Goal: Task Accomplishment & Management: Manage account settings

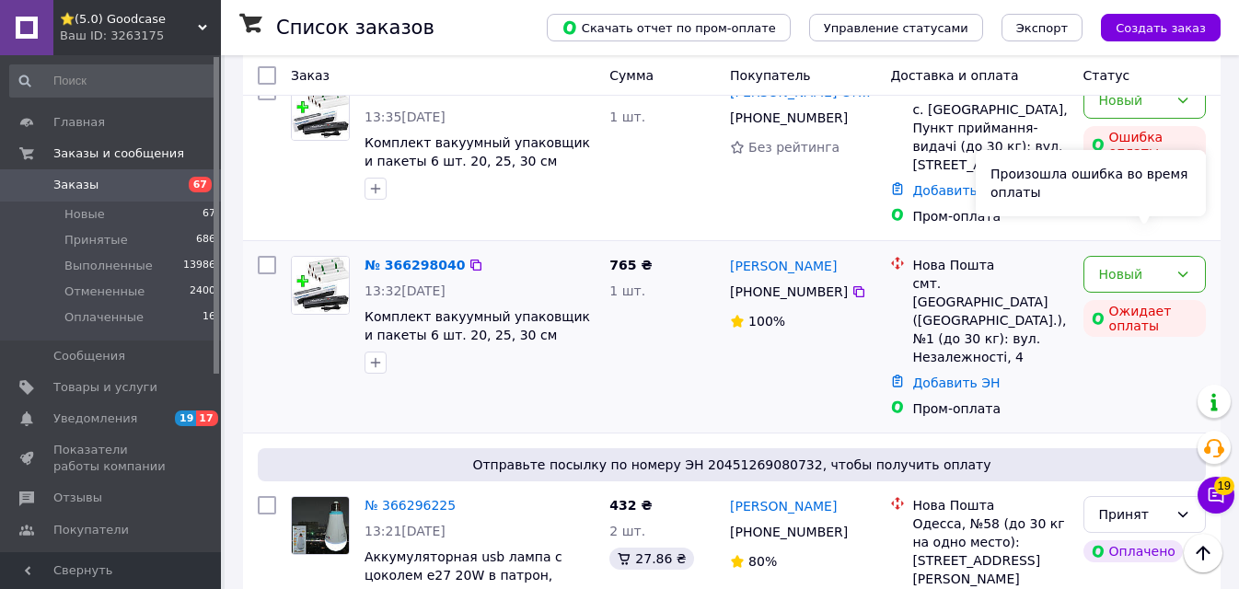
scroll to position [593, 0]
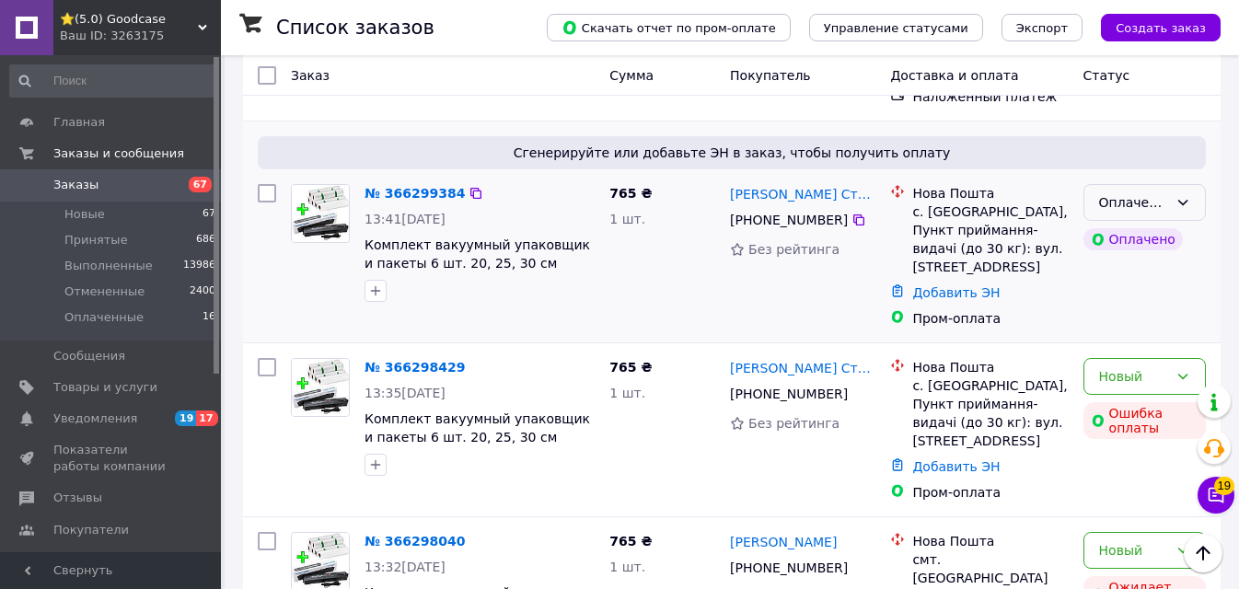
click at [1168, 184] on div "Оплаченный" at bounding box center [1144, 202] width 122 height 37
click at [1150, 199] on li "Принят" at bounding box center [1144, 206] width 121 height 33
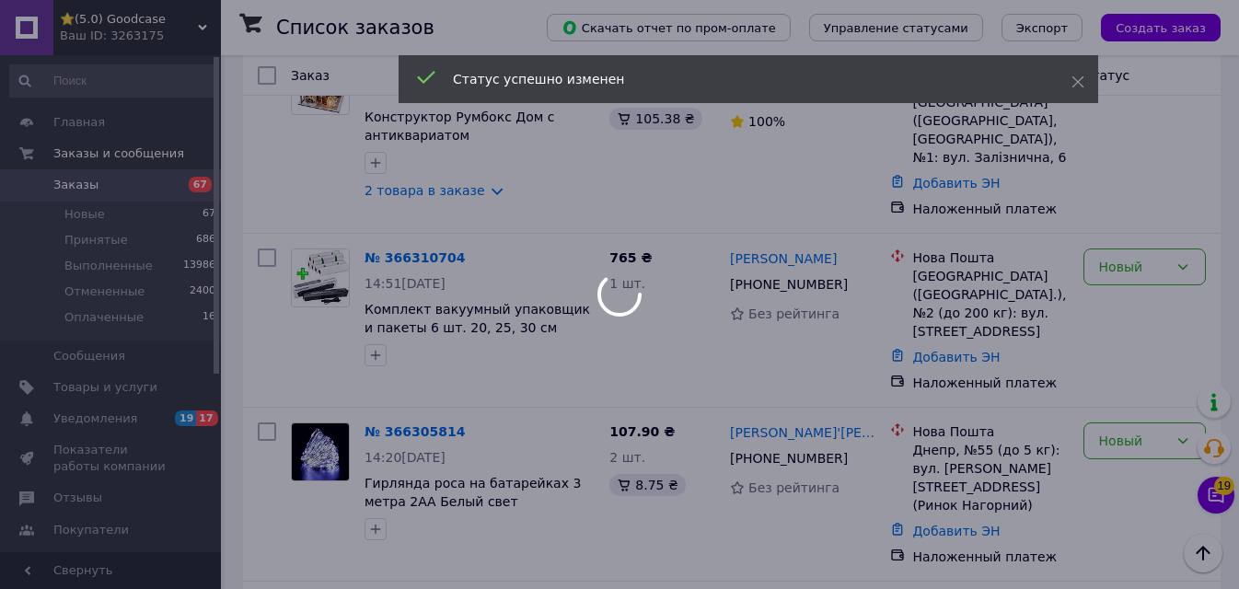
scroll to position [41, 0]
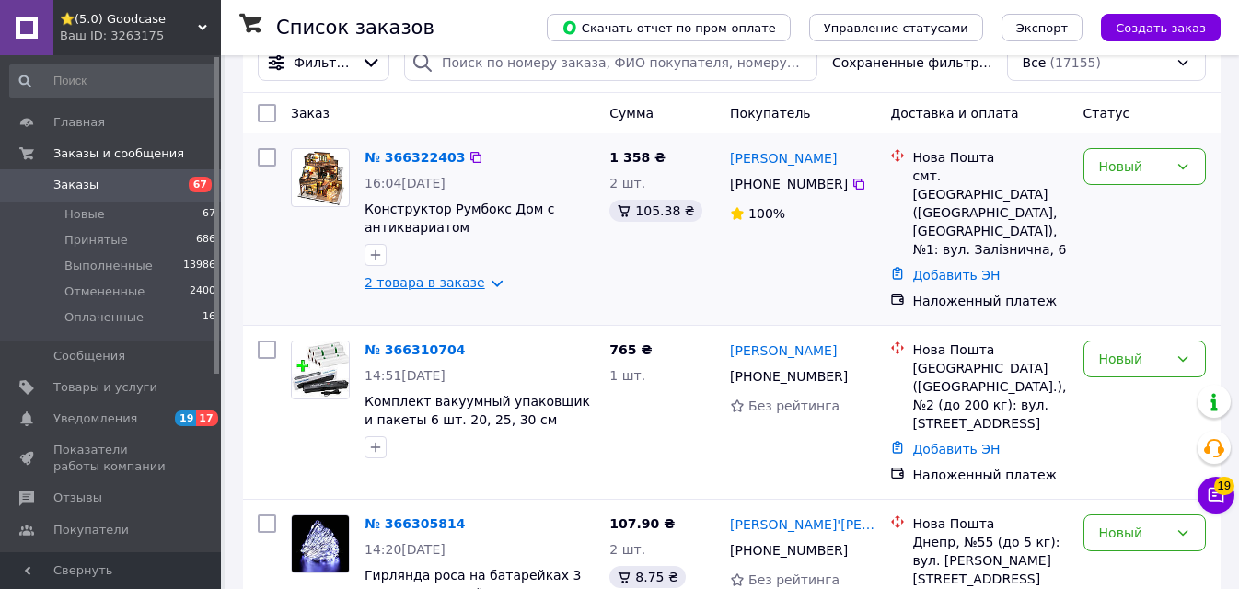
click at [445, 286] on link "2 товара в заказе" at bounding box center [425, 282] width 121 height 15
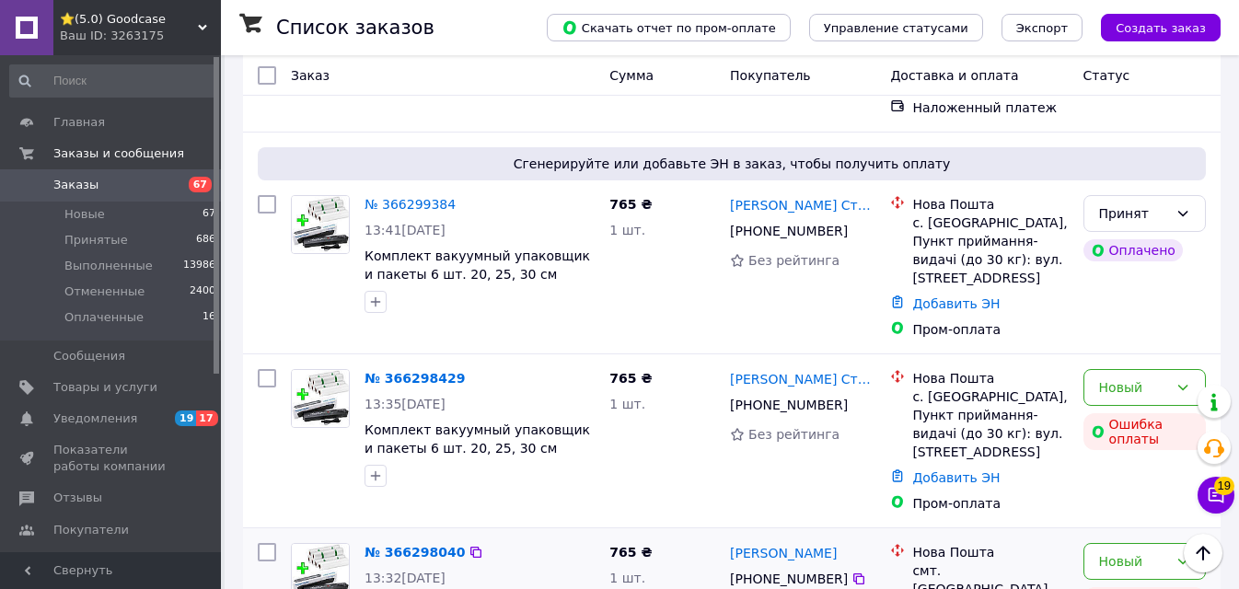
scroll to position [921, 0]
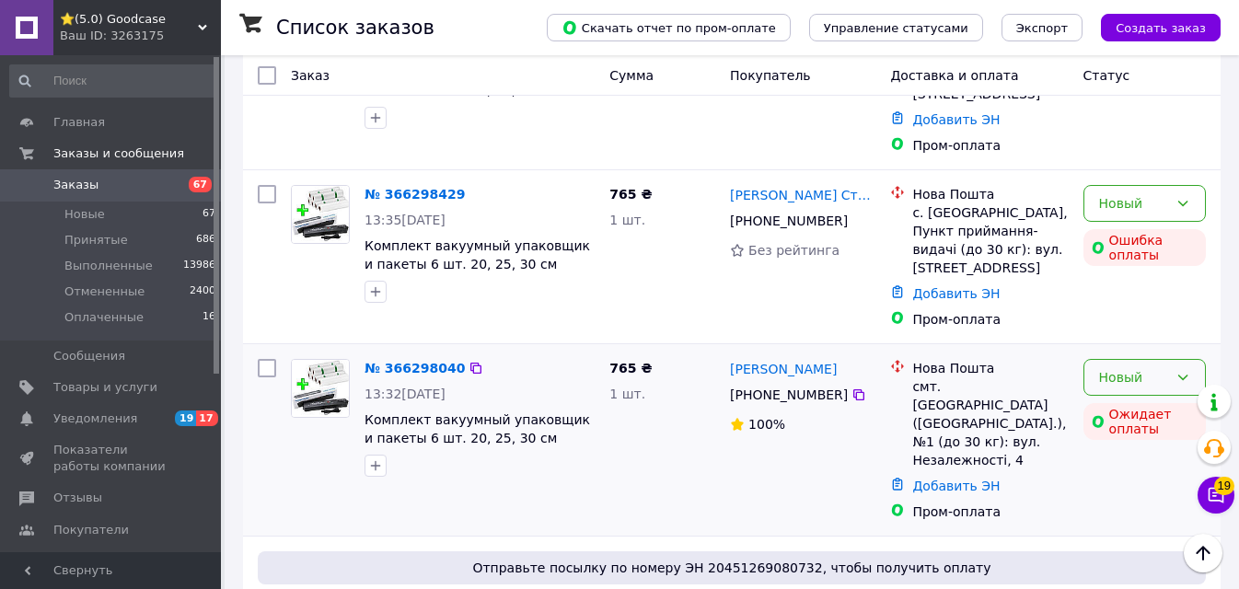
click at [1133, 367] on div "Новый" at bounding box center [1133, 377] width 69 height 20
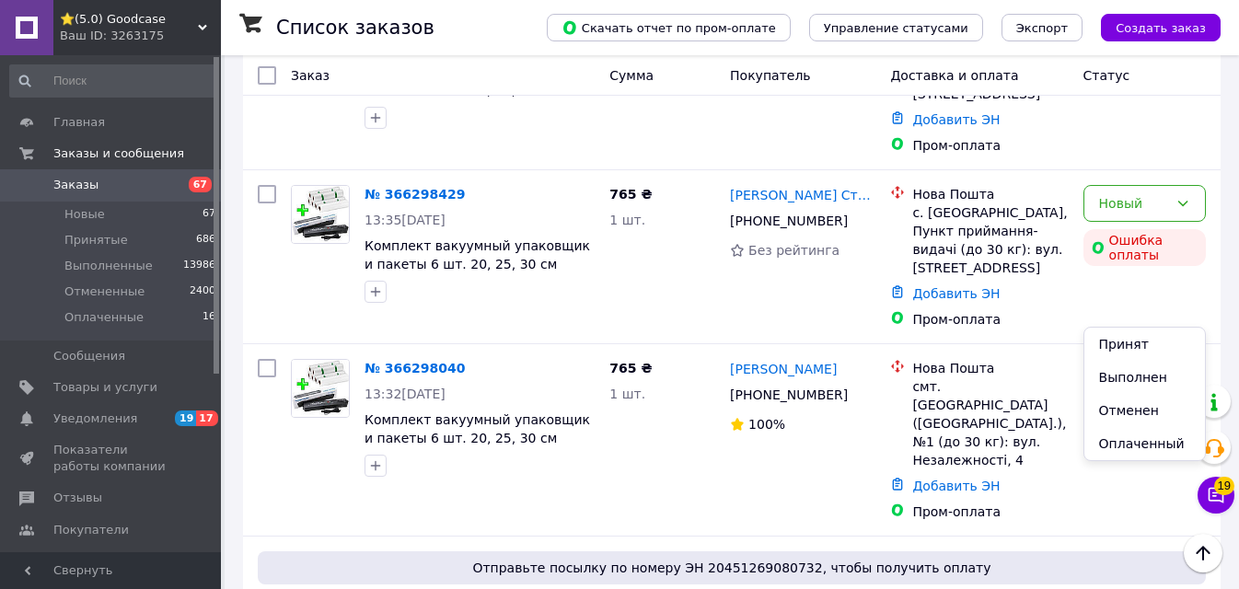
drag, startPoint x: 1124, startPoint y: 409, endPoint x: 237, endPoint y: 338, distance: 890.2
click at [1124, 408] on li "Отменен" at bounding box center [1144, 410] width 121 height 33
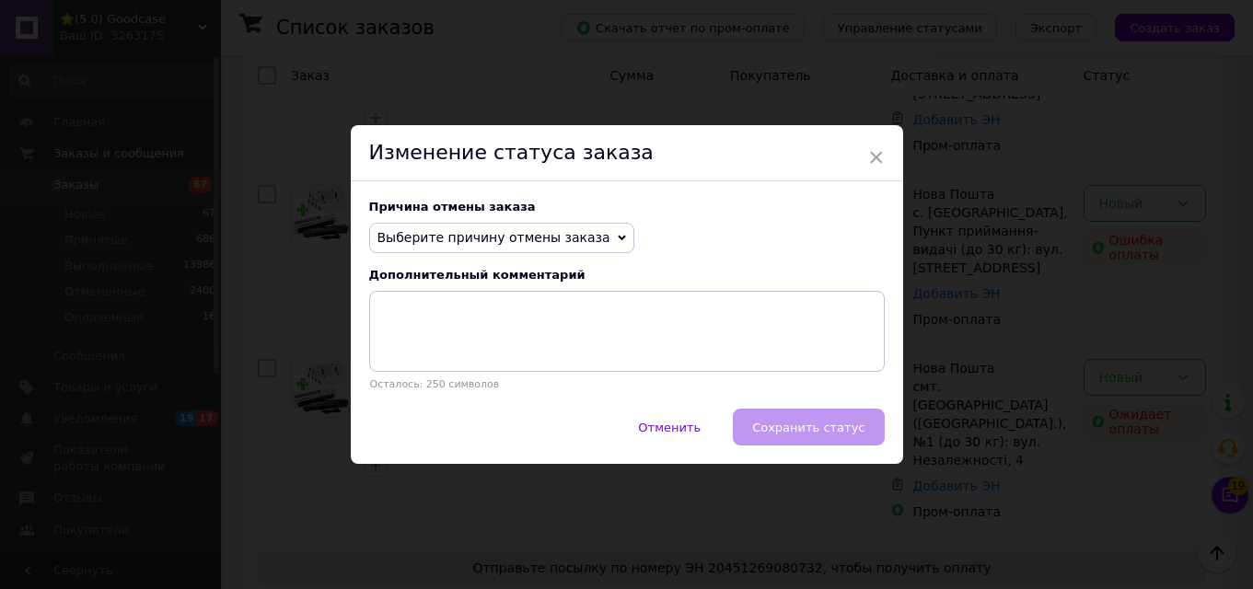
click at [484, 233] on span "Выберите причину отмены заказа" at bounding box center [493, 237] width 233 height 15
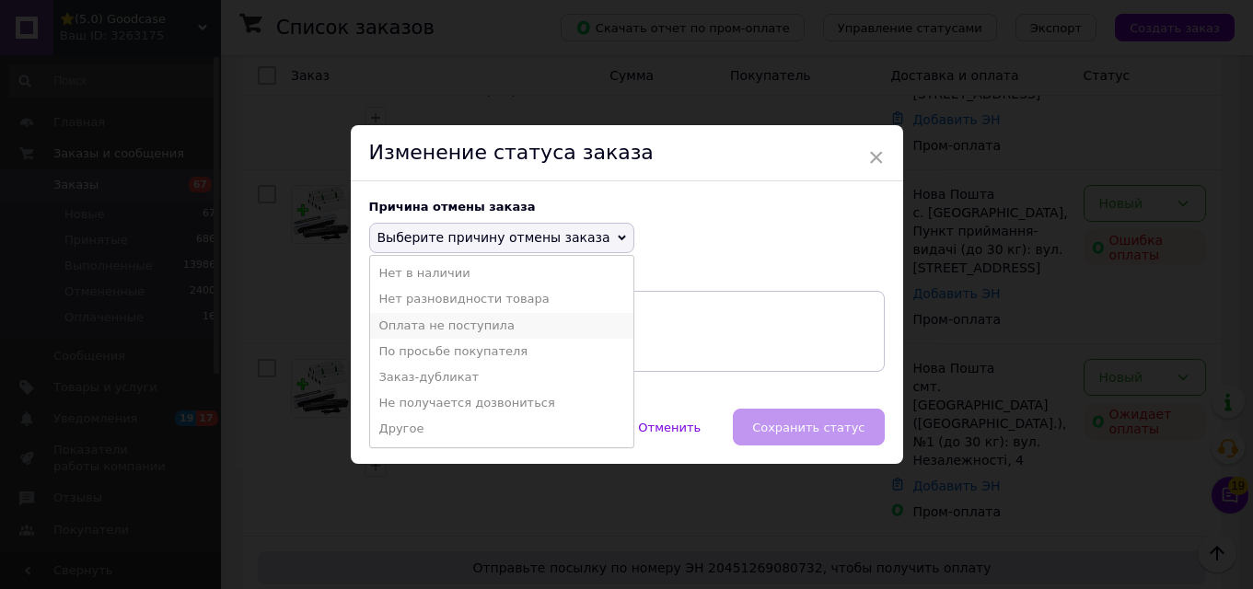
click at [425, 324] on li "Оплата не поступила" at bounding box center [501, 326] width 263 height 26
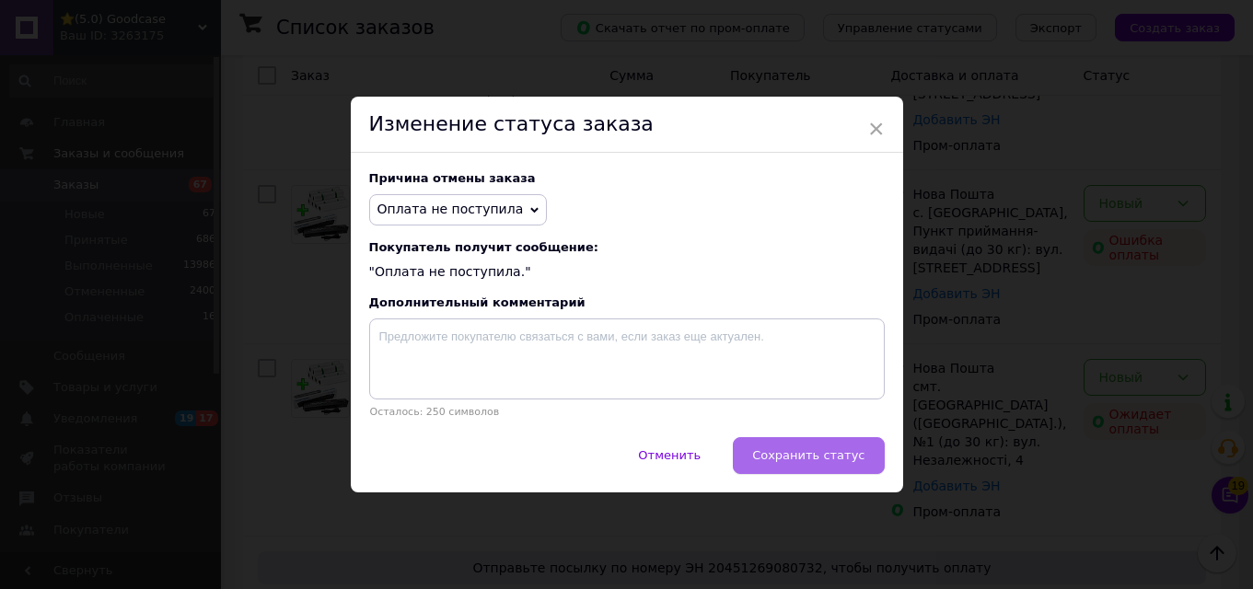
click at [807, 457] on span "Сохранить статус" at bounding box center [808, 455] width 112 height 14
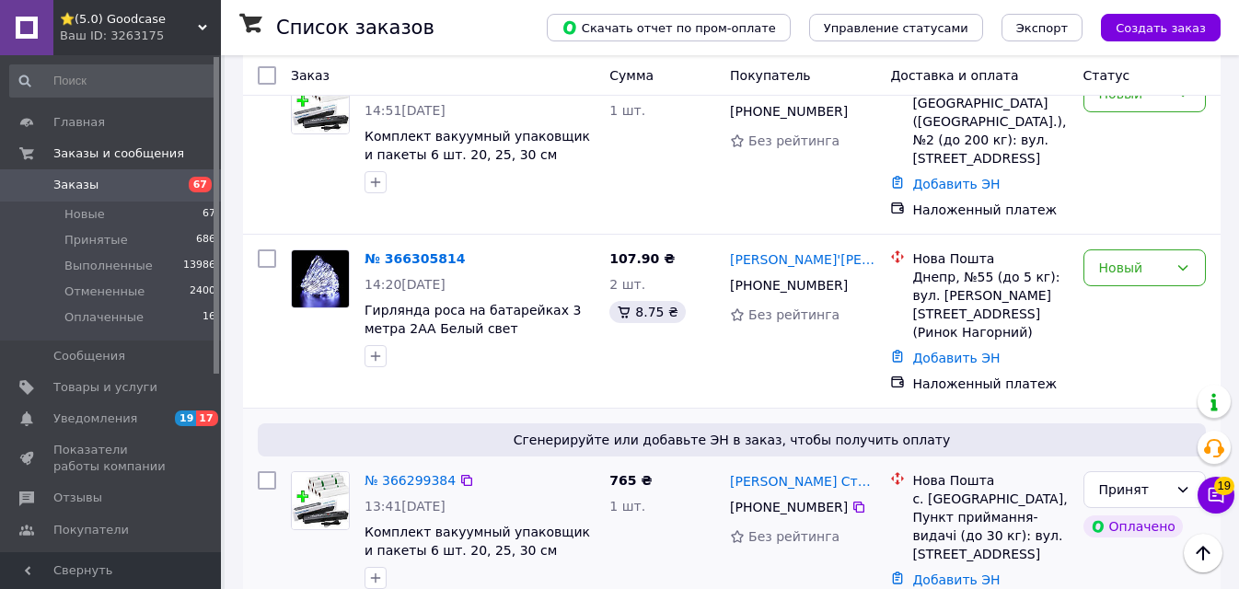
scroll to position [368, 0]
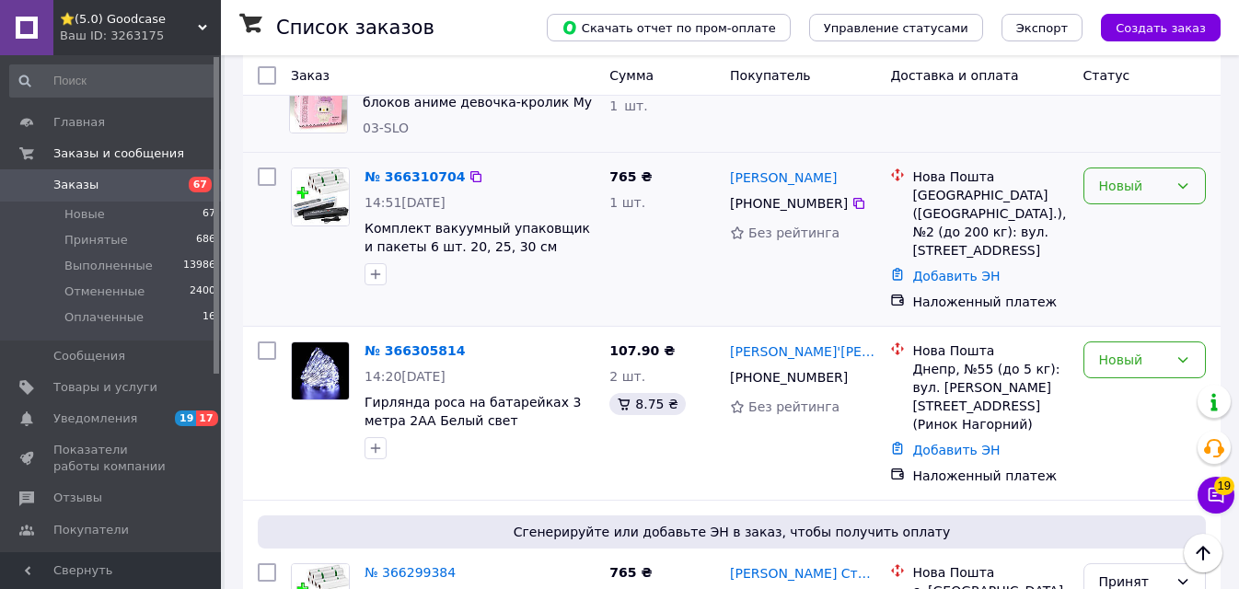
click at [1167, 182] on div "Новый" at bounding box center [1133, 186] width 69 height 20
click at [1168, 228] on li "Принят" at bounding box center [1144, 226] width 121 height 33
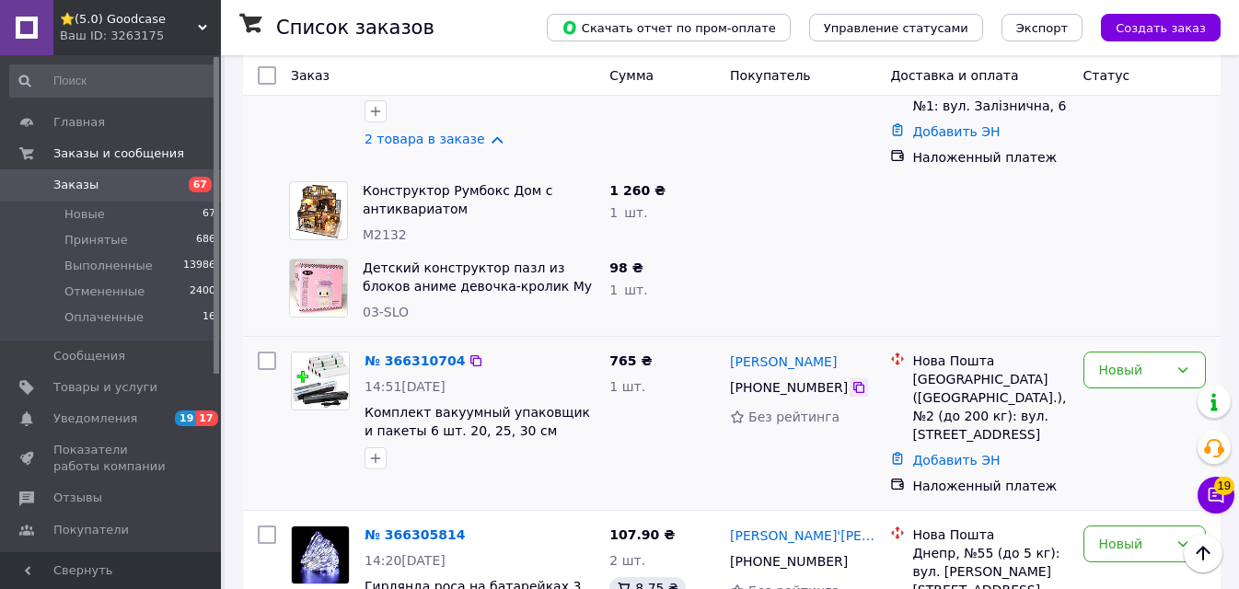
scroll to position [0, 0]
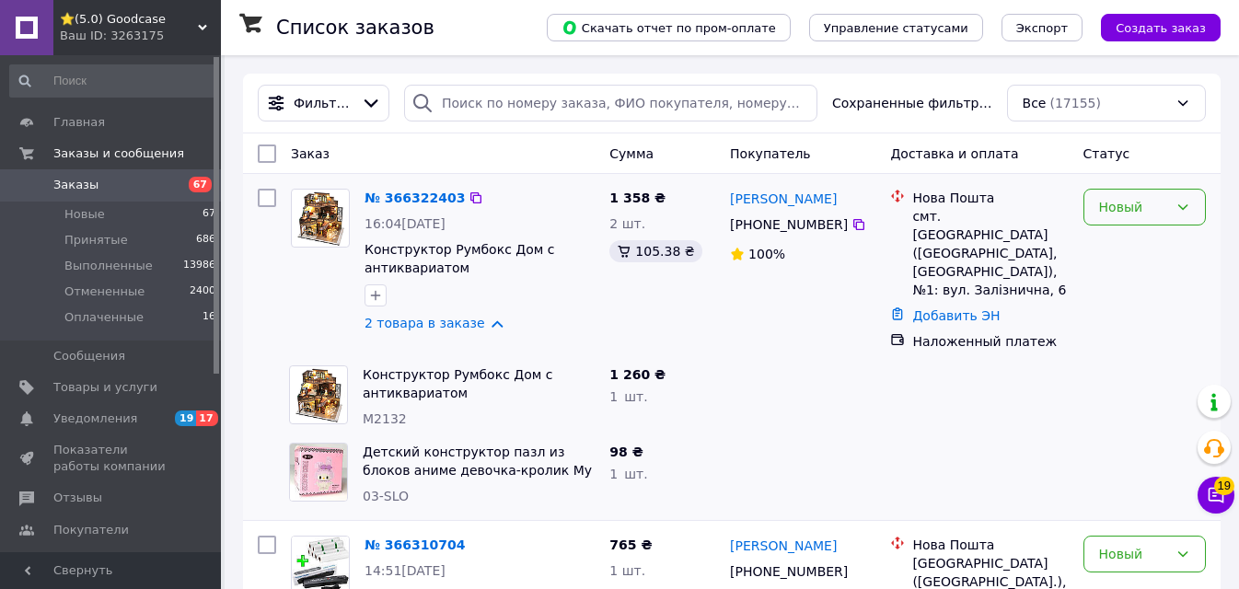
click at [1158, 201] on div "Новый" at bounding box center [1133, 207] width 69 height 20
click at [1142, 249] on li "Принят" at bounding box center [1144, 247] width 121 height 33
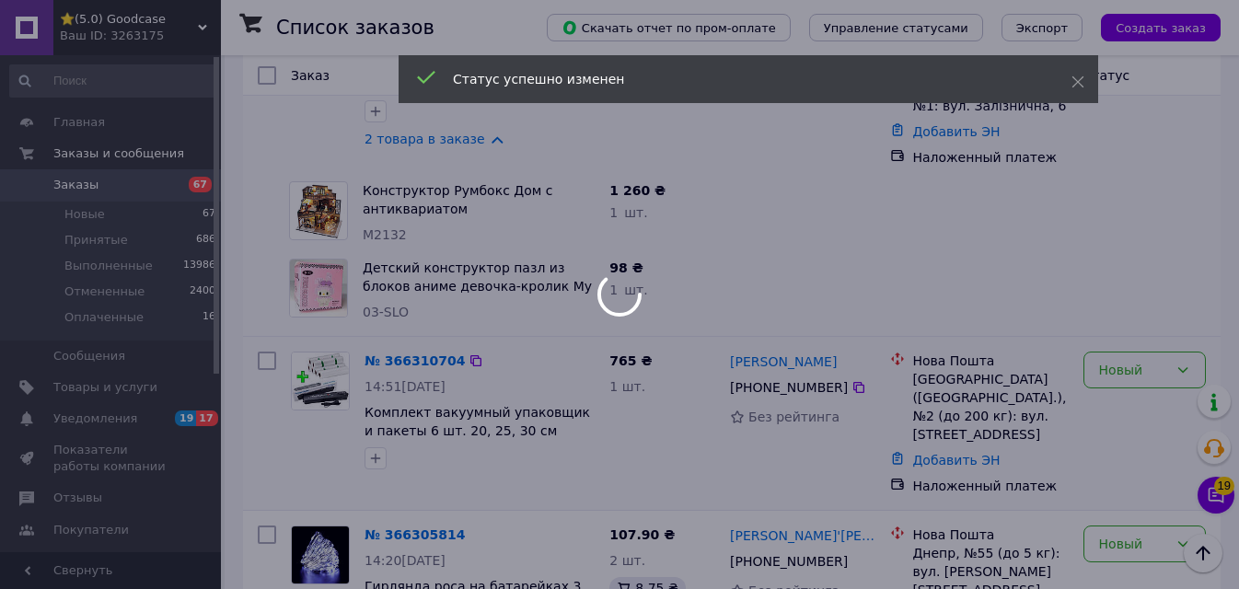
scroll to position [276, 0]
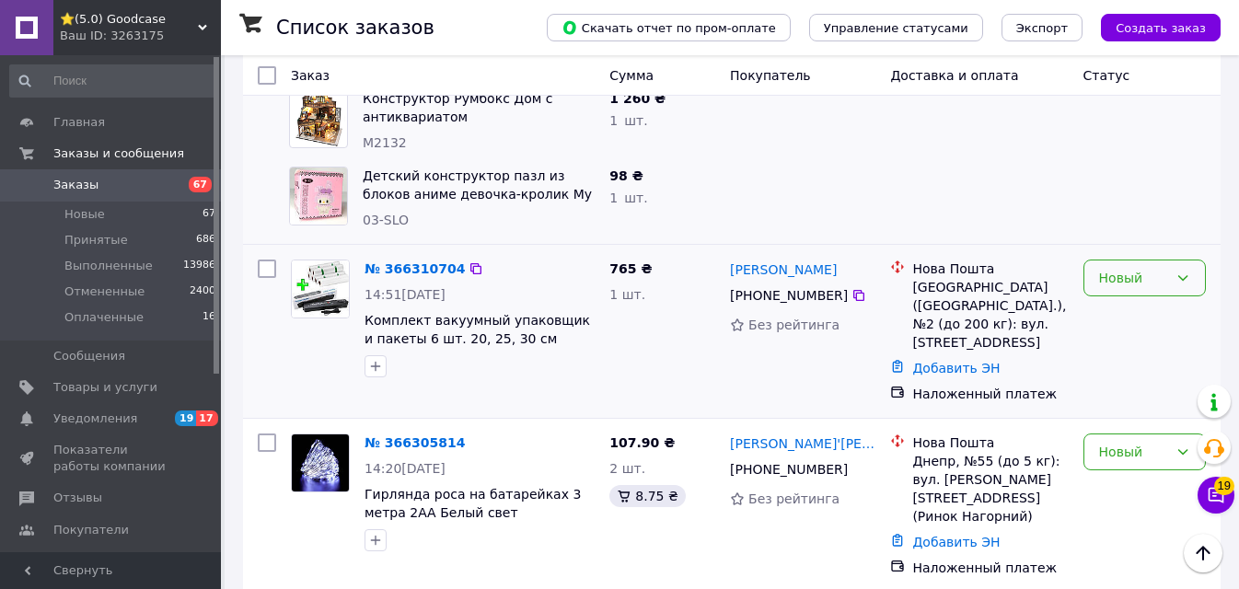
click at [1114, 281] on div "Новый" at bounding box center [1133, 278] width 69 height 20
click at [1124, 314] on li "Принят" at bounding box center [1144, 318] width 121 height 33
click at [1120, 442] on div "Новый" at bounding box center [1133, 452] width 69 height 20
click at [1154, 292] on li "Принят" at bounding box center [1144, 295] width 121 height 33
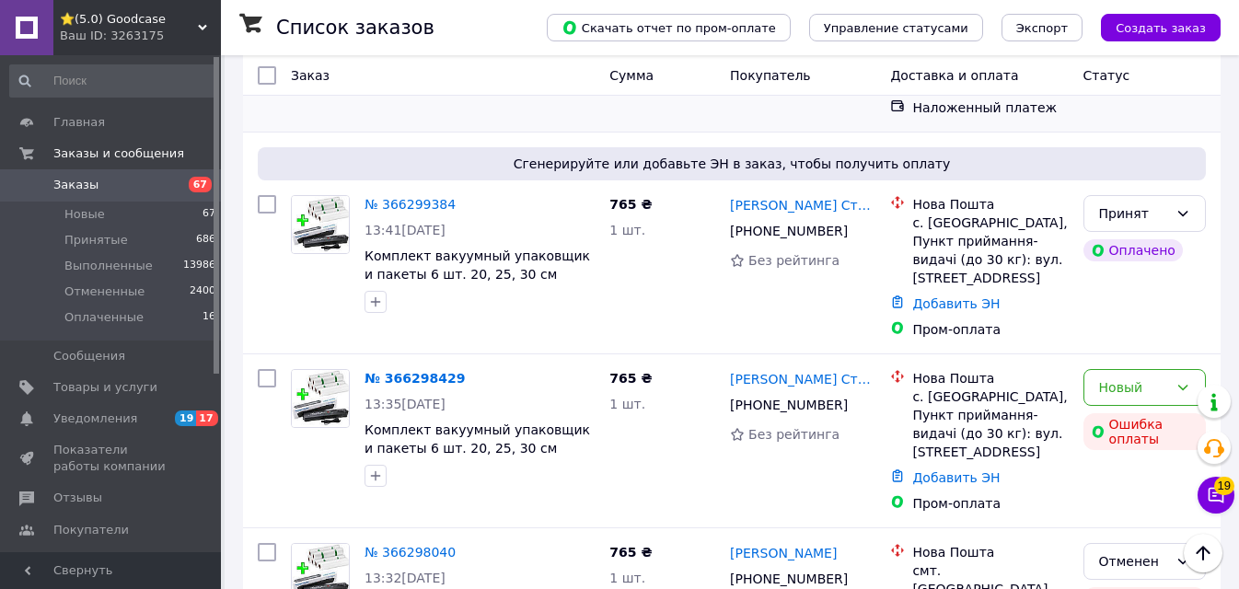
scroll to position [921, 0]
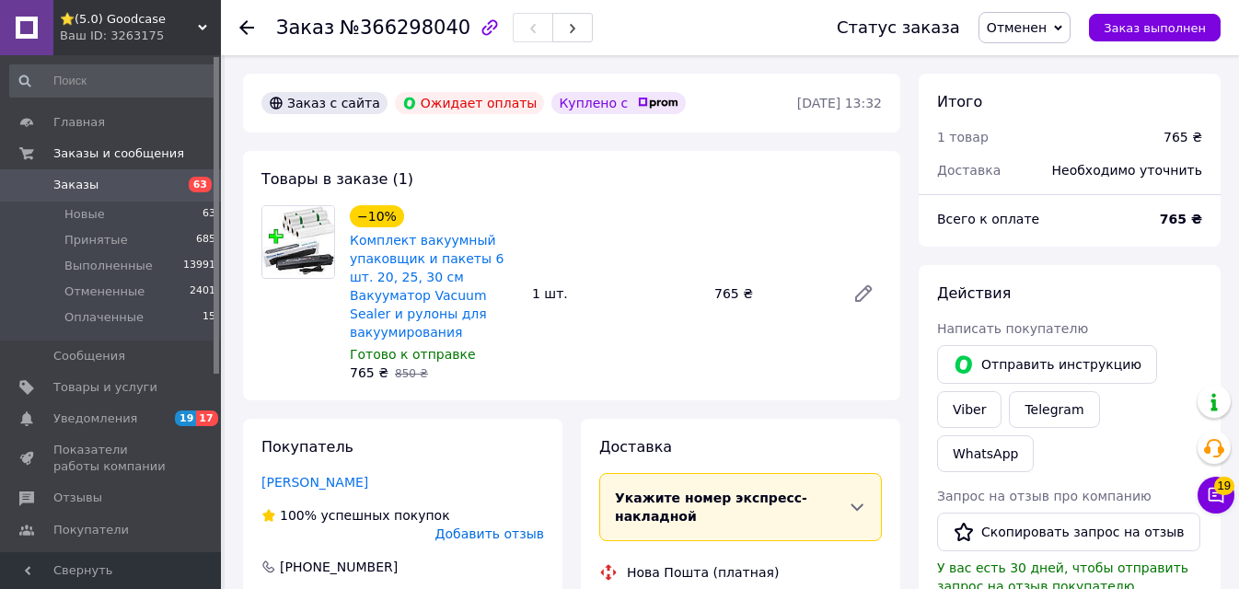
click at [1006, 37] on span "Отменен" at bounding box center [1025, 27] width 92 height 31
click at [1031, 52] on li "Принят" at bounding box center [1028, 65] width 98 height 28
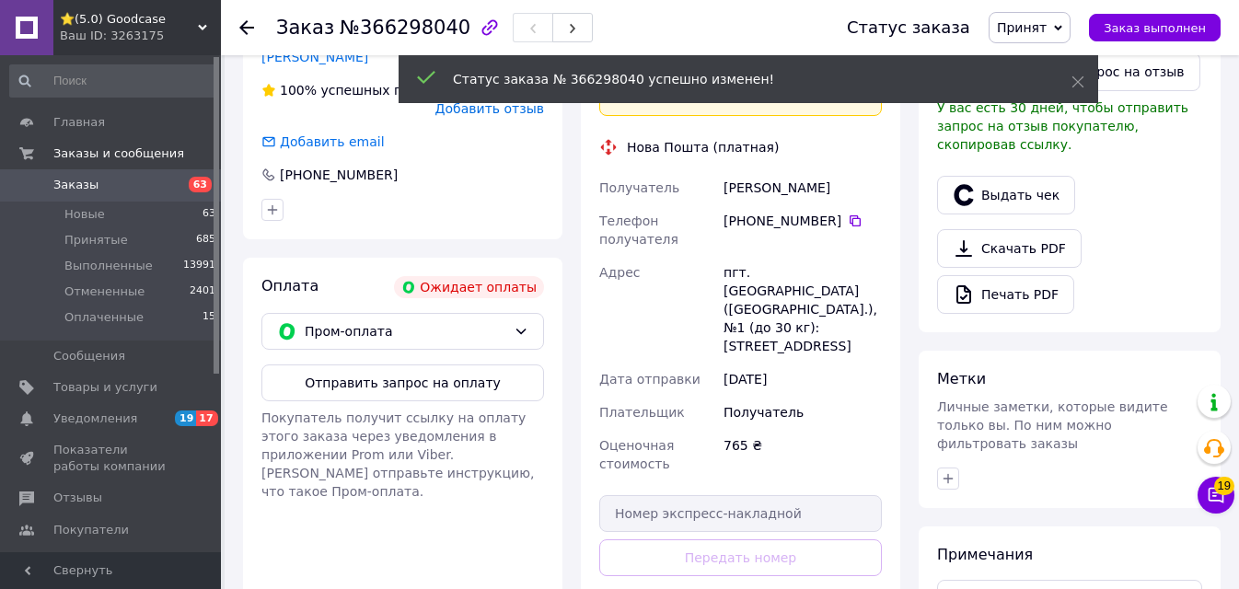
scroll to position [495, 0]
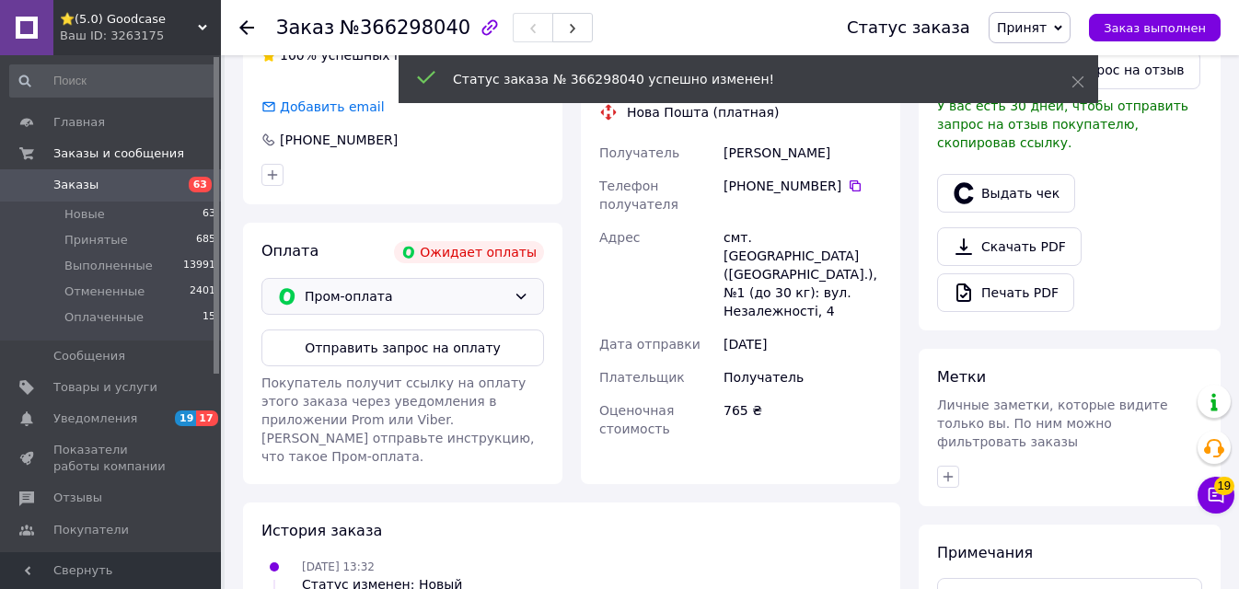
click at [402, 278] on div "Пром-оплата" at bounding box center [402, 296] width 283 height 37
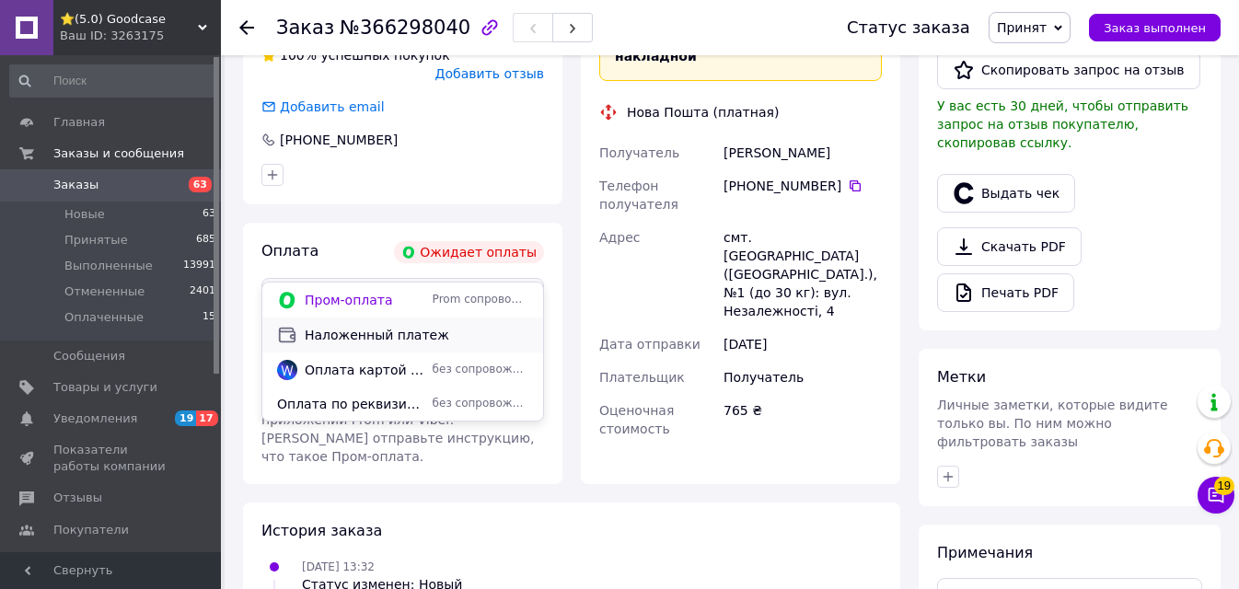
click at [391, 341] on span "Наложенный платеж" at bounding box center [417, 335] width 224 height 18
